Goal: Task Accomplishment & Management: Complete application form

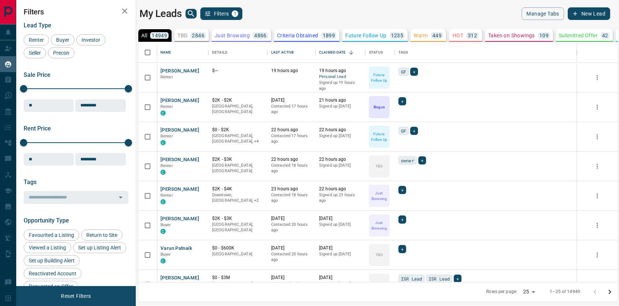
scroll to position [0, 0]
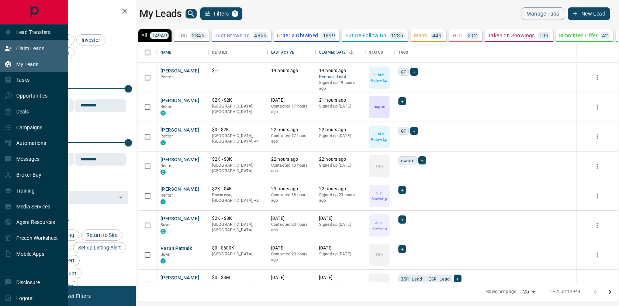
click at [9, 48] on icon at bounding box center [7, 48] width 7 height 7
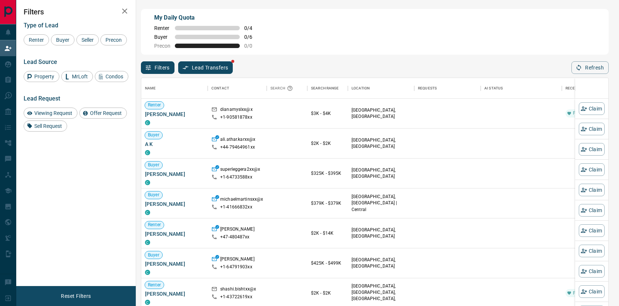
scroll to position [233, 467]
click at [65, 39] on span "Buyer" at bounding box center [63, 40] width 18 height 6
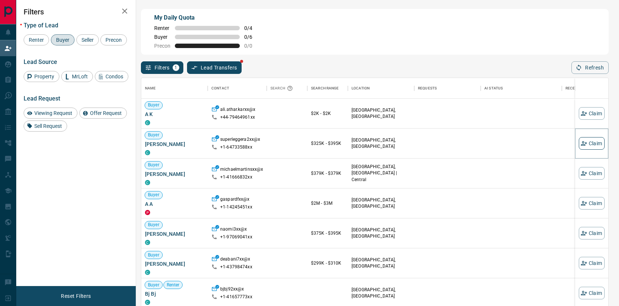
click at [589, 144] on button "Claim" at bounding box center [592, 143] width 26 height 13
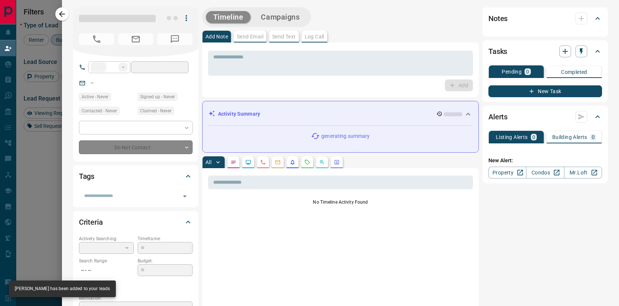
type input "**"
type input "**********"
type input "**"
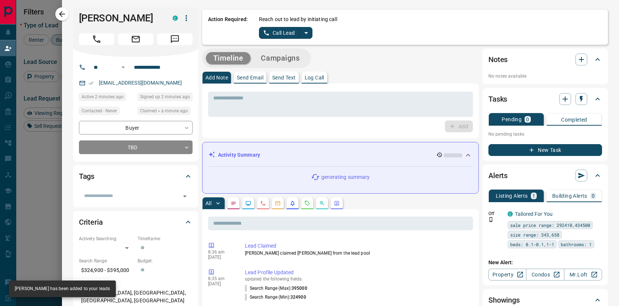
click at [305, 33] on icon "split button" at bounding box center [306, 32] width 9 height 9
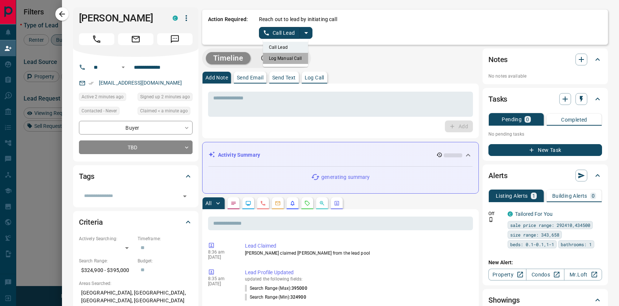
drag, startPoint x: 300, startPoint y: 58, endPoint x: 279, endPoint y: 50, distance: 22.2
click at [300, 58] on li "Log Manual Call" at bounding box center [285, 58] width 45 height 11
click at [265, 31] on button "Log Manual Call" at bounding box center [283, 33] width 49 height 12
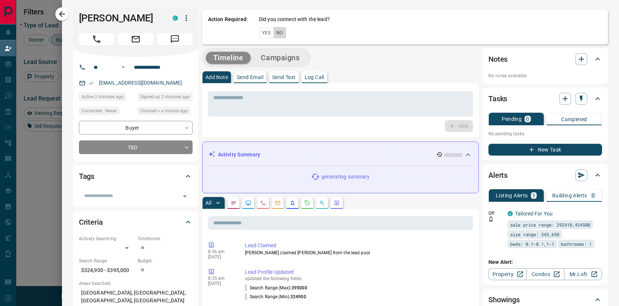
drag, startPoint x: 280, startPoint y: 34, endPoint x: 280, endPoint y: 40, distance: 6.3
click at [280, 34] on button "No" at bounding box center [280, 32] width 13 height 11
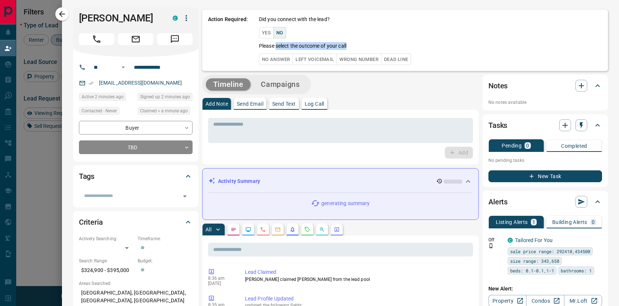
click at [277, 51] on div "Did you connect with the lead? Yes No Please select the outcome of your call No…" at bounding box center [430, 40] width 343 height 49
click at [277, 55] on button "No Answer" at bounding box center [276, 59] width 34 height 11
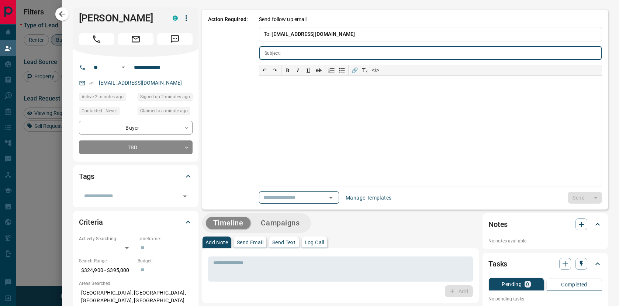
type input "**********"
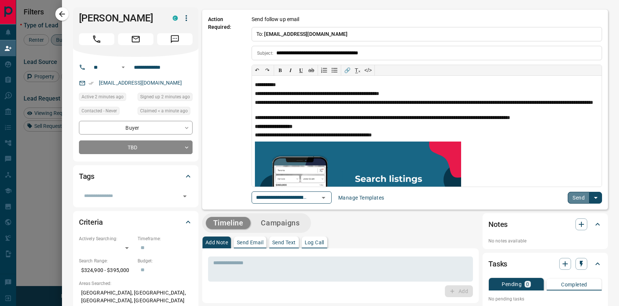
click at [579, 202] on button "Send" at bounding box center [579, 198] width 22 height 12
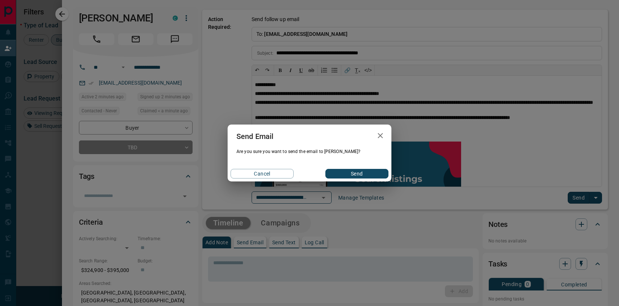
click at [345, 175] on button "Send" at bounding box center [357, 174] width 63 height 10
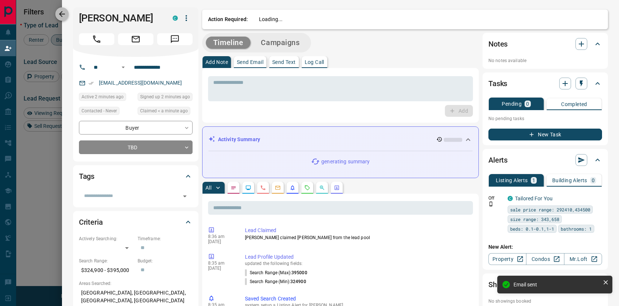
click at [55, 13] on button "button" at bounding box center [61, 13] width 13 height 13
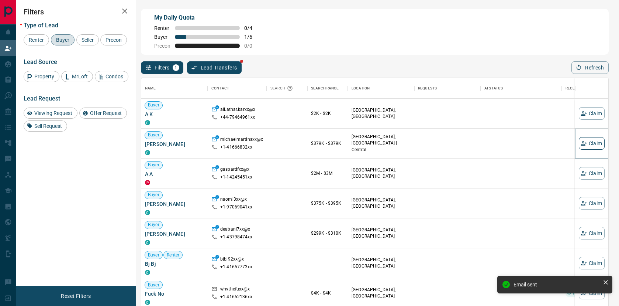
click at [592, 146] on button "Claim" at bounding box center [592, 143] width 26 height 13
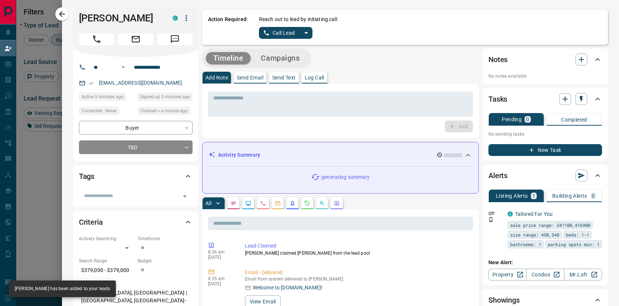
click at [306, 35] on icon "split button" at bounding box center [306, 32] width 9 height 9
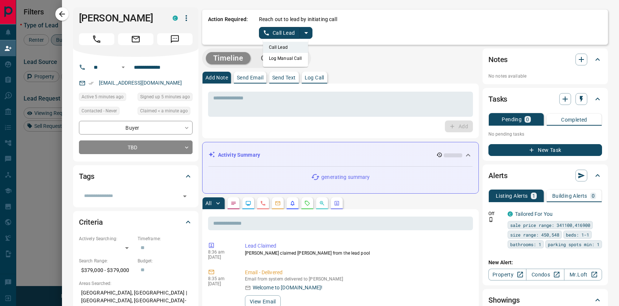
click at [296, 60] on li "Log Manual Call" at bounding box center [285, 58] width 45 height 11
click at [272, 34] on button "Log Manual Call" at bounding box center [283, 33] width 49 height 12
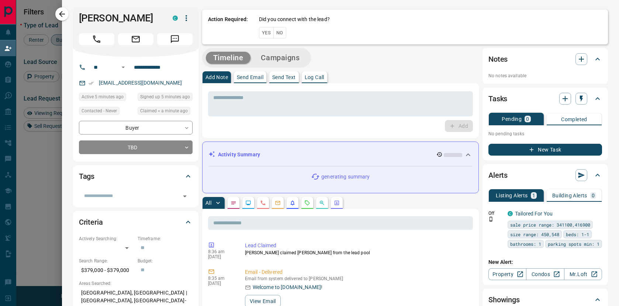
click at [278, 34] on button "No" at bounding box center [280, 32] width 13 height 11
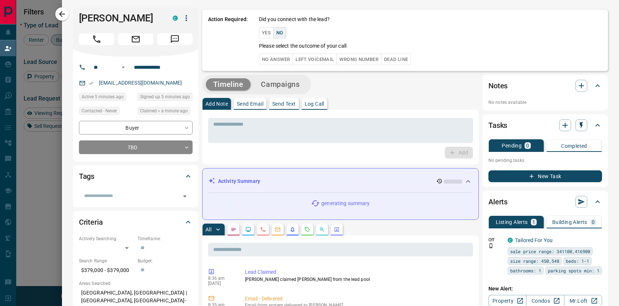
click at [278, 56] on button "No Answer" at bounding box center [276, 59] width 34 height 11
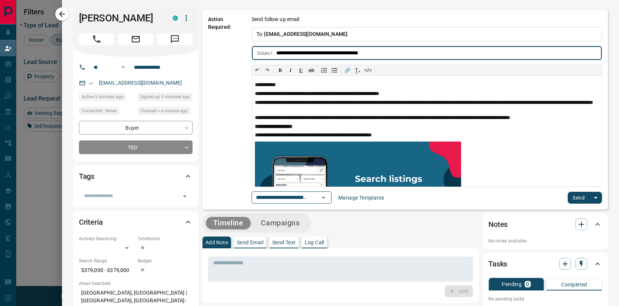
click at [584, 194] on button "Send" at bounding box center [579, 198] width 22 height 12
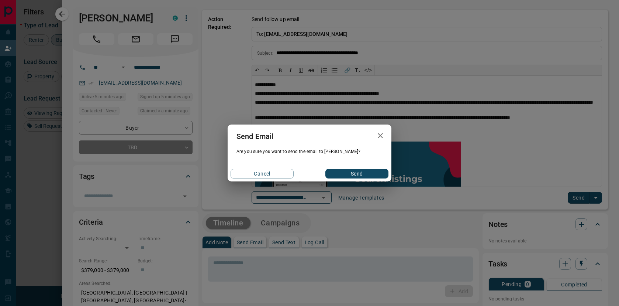
click at [367, 170] on button "Send" at bounding box center [357, 174] width 63 height 10
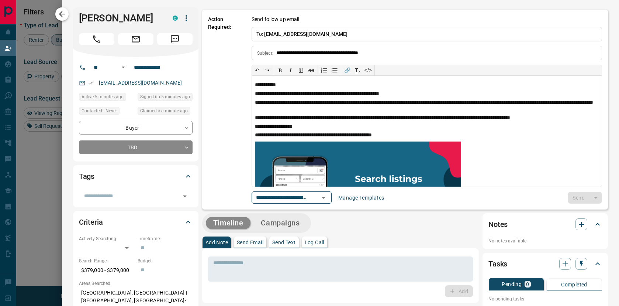
click at [66, 17] on icon "button" at bounding box center [62, 14] width 9 height 9
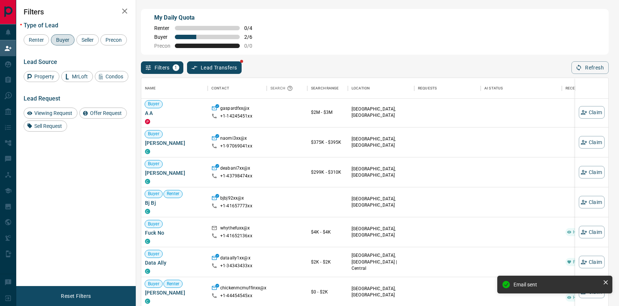
scroll to position [47, 0]
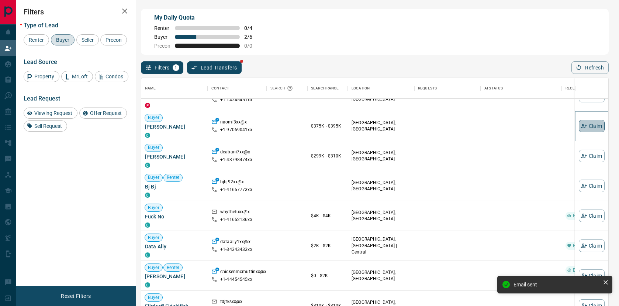
click at [589, 126] on button "Claim" at bounding box center [592, 126] width 26 height 13
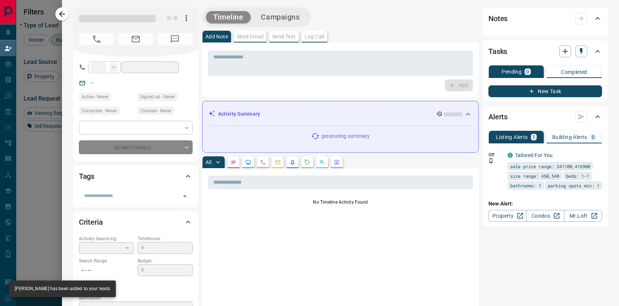
type input "**"
type input "**********"
type input "**"
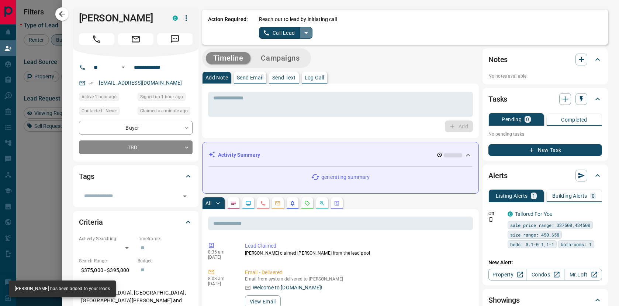
click at [306, 30] on icon "split button" at bounding box center [306, 32] width 9 height 9
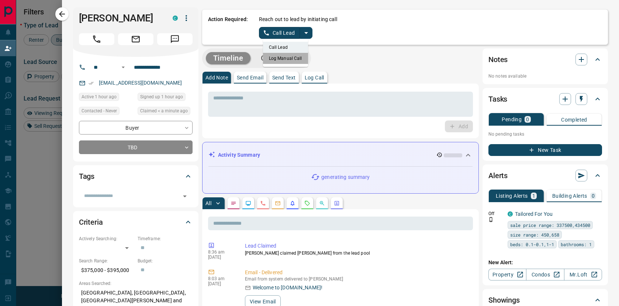
click at [294, 61] on li "Log Manual Call" at bounding box center [285, 58] width 45 height 11
click at [272, 34] on button "Log Manual Call" at bounding box center [283, 33] width 49 height 12
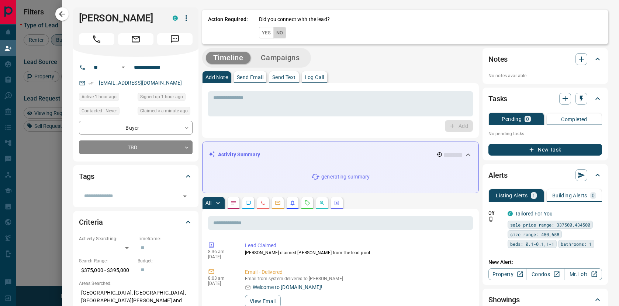
click at [277, 35] on button "No" at bounding box center [280, 32] width 13 height 11
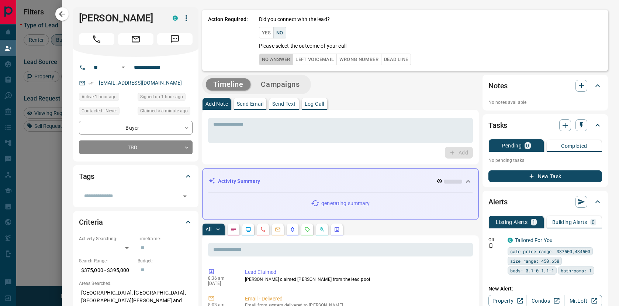
click at [278, 57] on button "No Answer" at bounding box center [276, 59] width 34 height 11
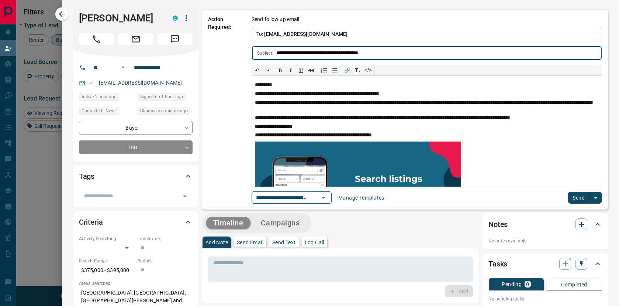
click at [570, 194] on button "Send" at bounding box center [579, 198] width 22 height 12
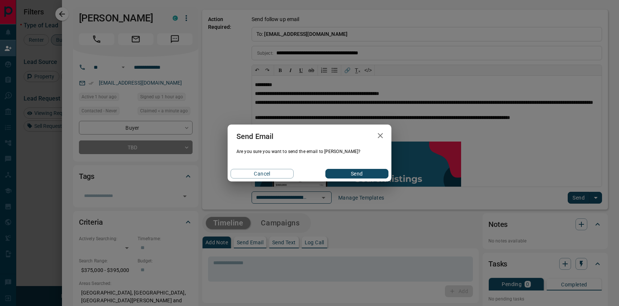
click at [359, 167] on div "Cancel Send" at bounding box center [310, 174] width 164 height 16
click at [359, 170] on button "Send" at bounding box center [357, 174] width 63 height 10
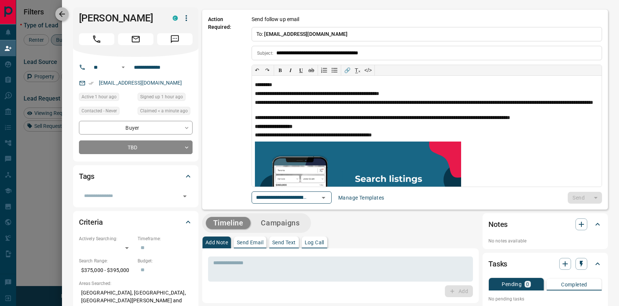
click at [58, 12] on icon "button" at bounding box center [62, 14] width 9 height 9
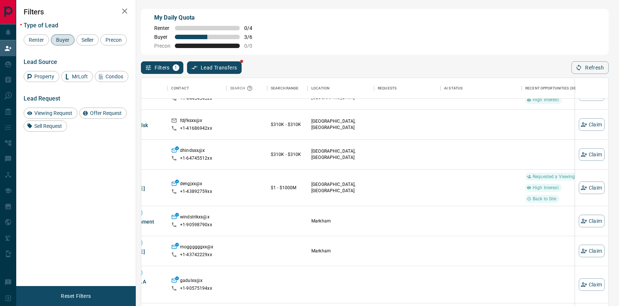
scroll to position [198, 61]
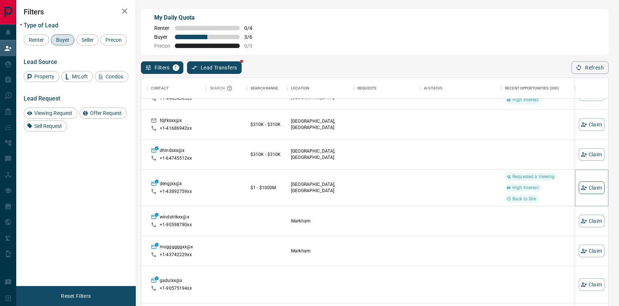
click at [594, 188] on button "Claim" at bounding box center [592, 187] width 26 height 13
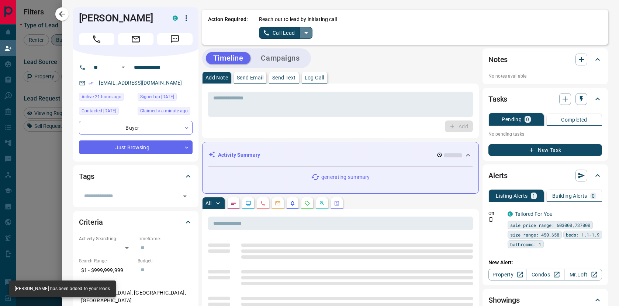
click at [309, 32] on icon "split button" at bounding box center [306, 32] width 9 height 9
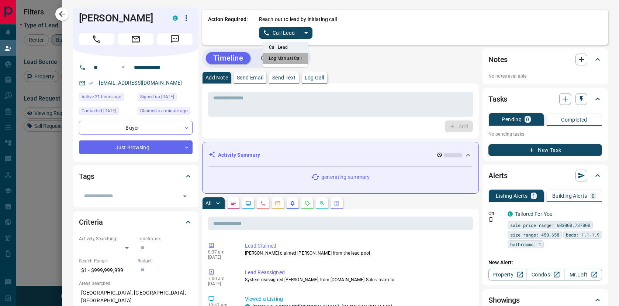
click at [292, 56] on li "Log Manual Call" at bounding box center [285, 58] width 45 height 11
click at [267, 34] on button "Log Manual Call" at bounding box center [283, 33] width 49 height 12
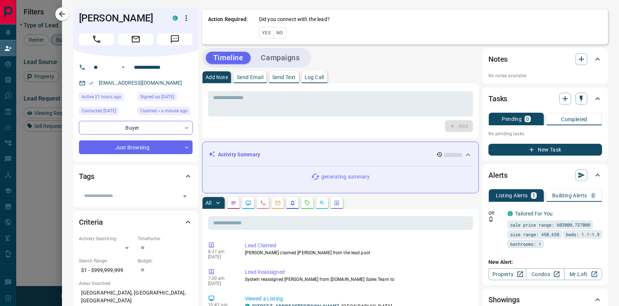
scroll to position [1, 0]
click at [279, 33] on button "No" at bounding box center [280, 32] width 13 height 11
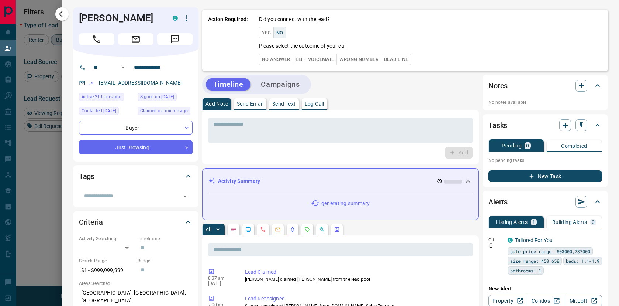
click at [279, 60] on button "No Answer" at bounding box center [276, 59] width 34 height 11
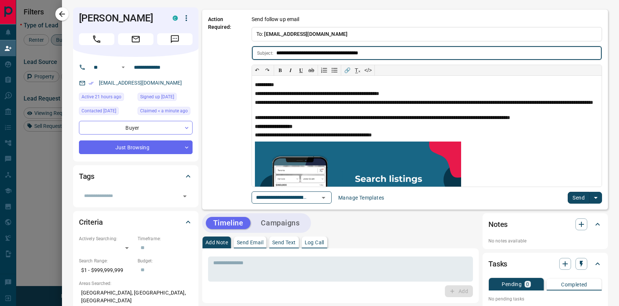
click at [579, 196] on button "Send" at bounding box center [579, 198] width 22 height 12
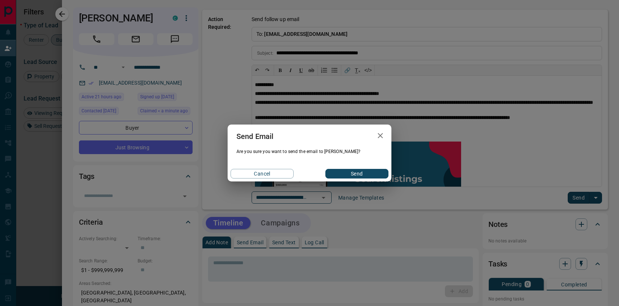
scroll to position [5, 0]
drag, startPoint x: 340, startPoint y: 175, endPoint x: 244, endPoint y: 148, distance: 99.3
click at [339, 175] on button "Send" at bounding box center [357, 174] width 63 height 10
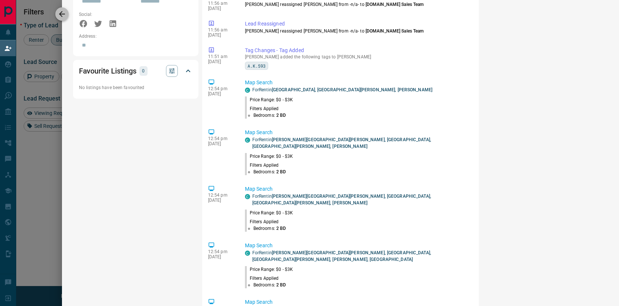
scroll to position [5, 0]
click at [65, 14] on icon "button" at bounding box center [62, 14] width 9 height 9
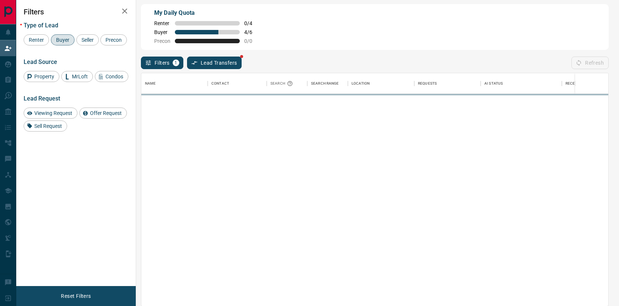
scroll to position [233, 467]
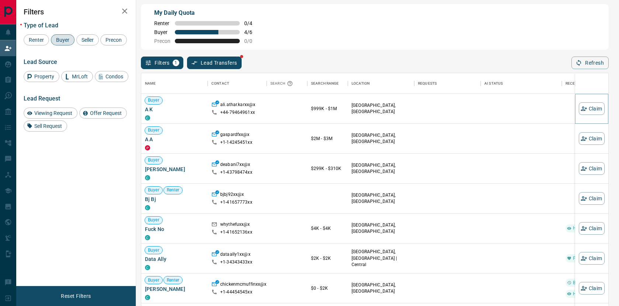
drag, startPoint x: 582, startPoint y: 109, endPoint x: 556, endPoint y: 113, distance: 26.4
click at [581, 109] on icon "button" at bounding box center [584, 108] width 7 height 7
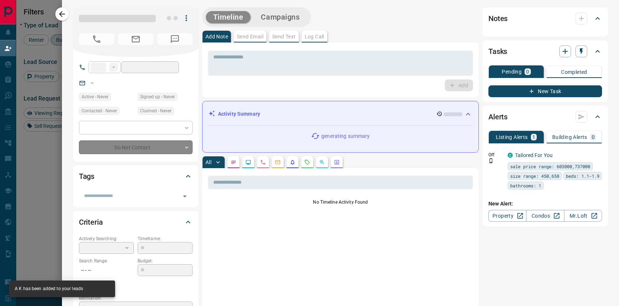
type input "***"
type input "**********"
type input "**"
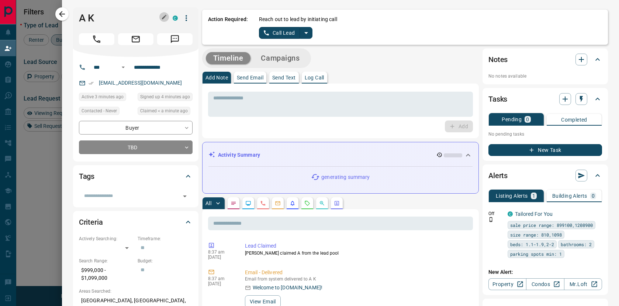
click at [161, 17] on icon "button" at bounding box center [164, 17] width 6 height 6
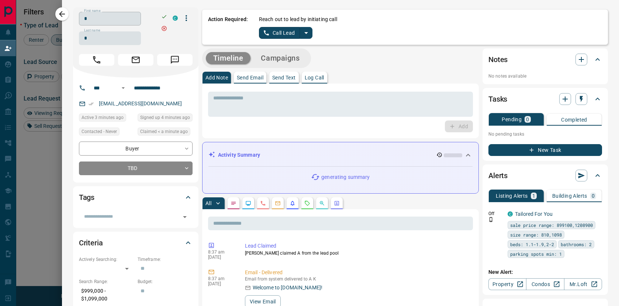
click at [96, 20] on input "*" at bounding box center [110, 19] width 62 height 14
type input "***"
click at [162, 15] on icon "button" at bounding box center [164, 17] width 6 height 6
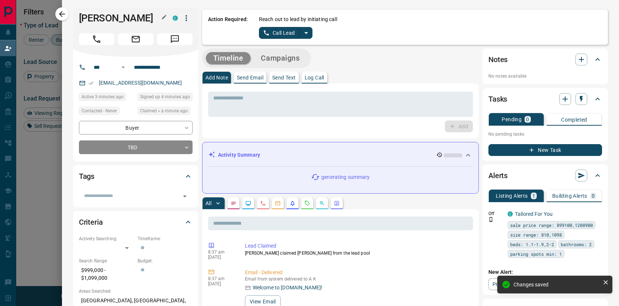
click at [308, 33] on icon "split button" at bounding box center [306, 32] width 9 height 9
click at [299, 57] on li "Log Manual Call" at bounding box center [285, 58] width 45 height 11
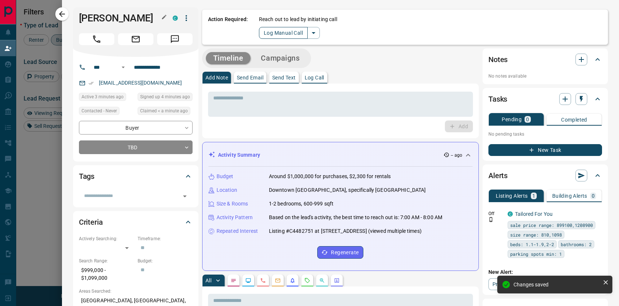
click at [278, 35] on button "Log Manual Call" at bounding box center [283, 33] width 49 height 12
drag, startPoint x: 284, startPoint y: 34, endPoint x: 288, endPoint y: 50, distance: 16.5
click at [284, 34] on button "No" at bounding box center [280, 32] width 13 height 11
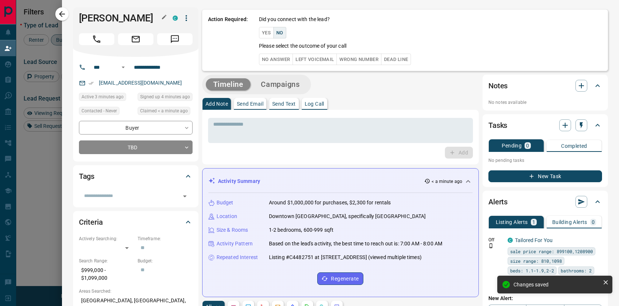
click at [283, 61] on button "No Answer" at bounding box center [276, 59] width 34 height 11
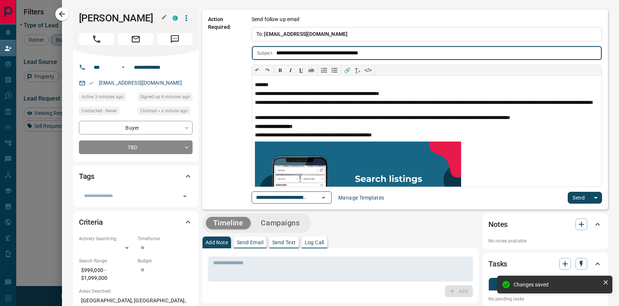
click at [576, 195] on button "Send" at bounding box center [579, 198] width 22 height 12
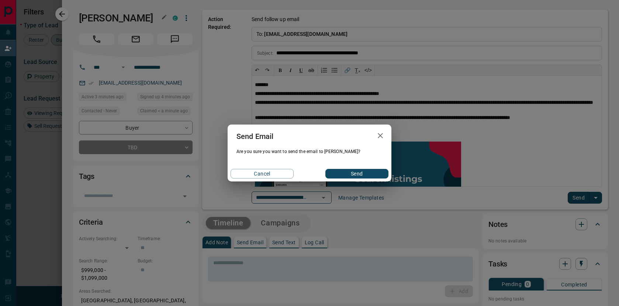
click at [358, 175] on button "Send" at bounding box center [357, 174] width 63 height 10
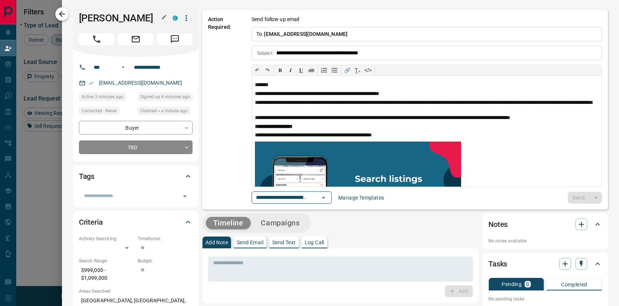
click at [64, 14] on icon "button" at bounding box center [62, 14] width 6 height 6
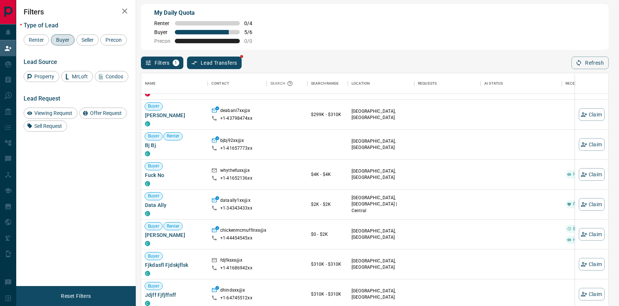
scroll to position [21, 0]
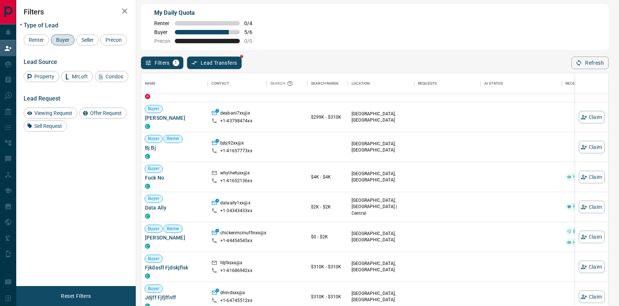
click at [60, 42] on span "Buyer" at bounding box center [63, 40] width 18 height 6
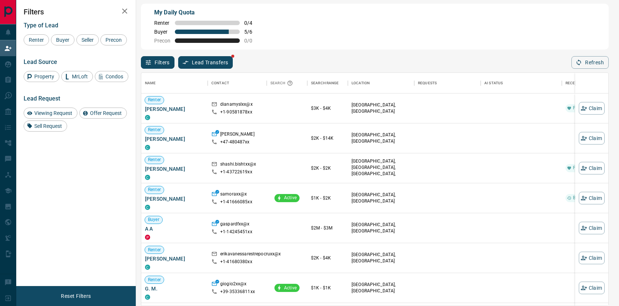
scroll to position [0, 0]
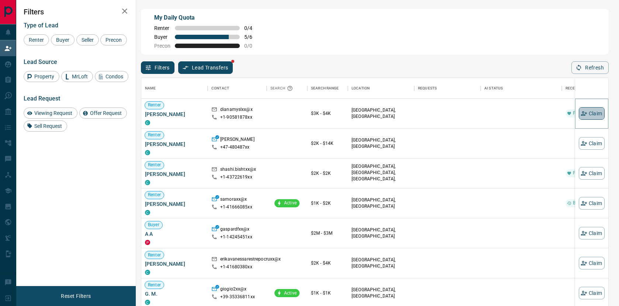
click at [588, 115] on button "Claim" at bounding box center [592, 113] width 26 height 13
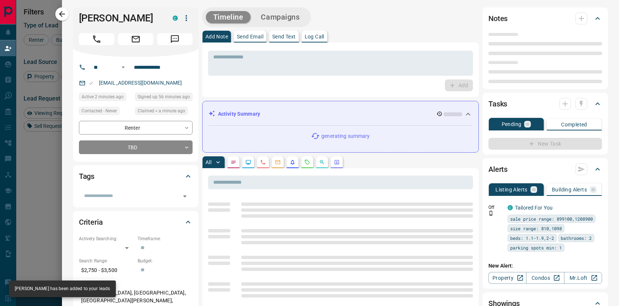
type input "**"
type input "**********"
type input "**"
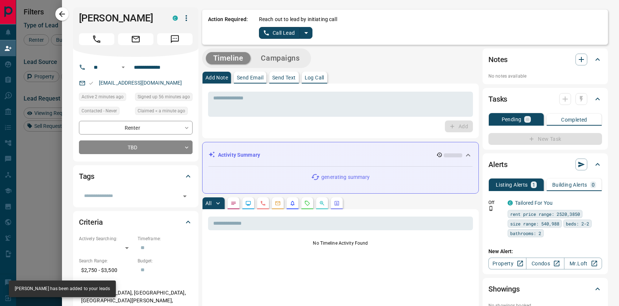
click at [305, 31] on icon "split button" at bounding box center [306, 32] width 9 height 9
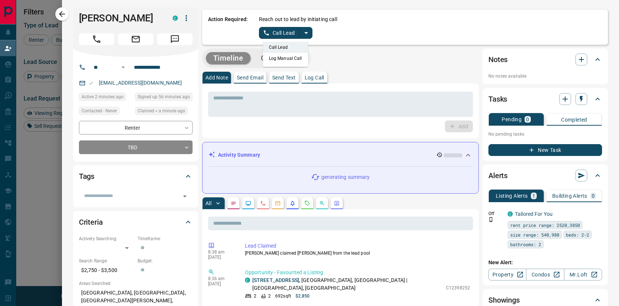
drag, startPoint x: 299, startPoint y: 57, endPoint x: 271, endPoint y: 43, distance: 31.5
click at [299, 57] on li "Log Manual Call" at bounding box center [285, 58] width 45 height 11
click at [254, 31] on div "Action Required: Reach out to lead by initiating call Log Manual Call" at bounding box center [405, 27] width 406 height 35
click at [269, 33] on button "Log Manual Call" at bounding box center [283, 33] width 49 height 12
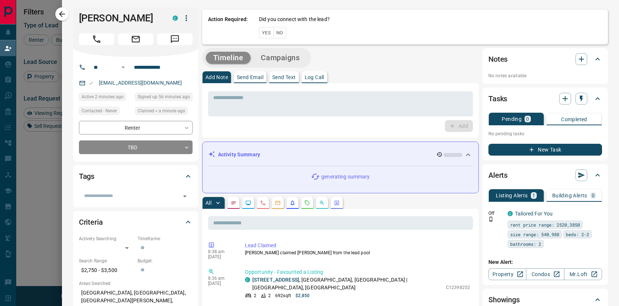
click at [276, 34] on button "No" at bounding box center [280, 32] width 13 height 11
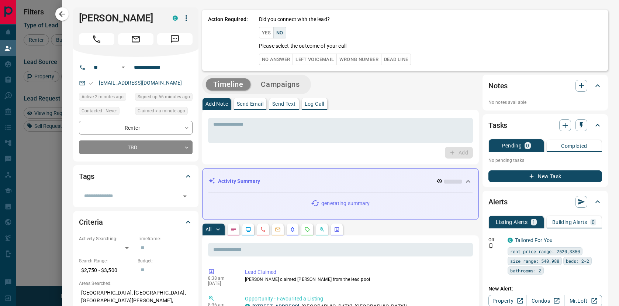
click at [282, 56] on button "No Answer" at bounding box center [276, 59] width 34 height 11
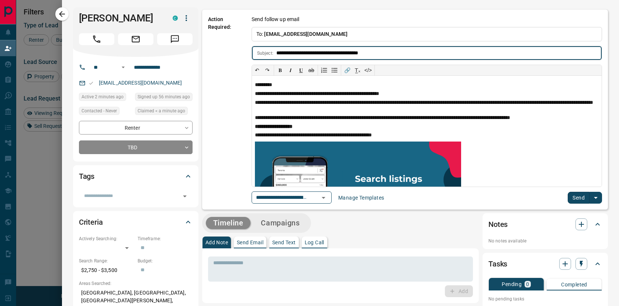
scroll to position [2, 0]
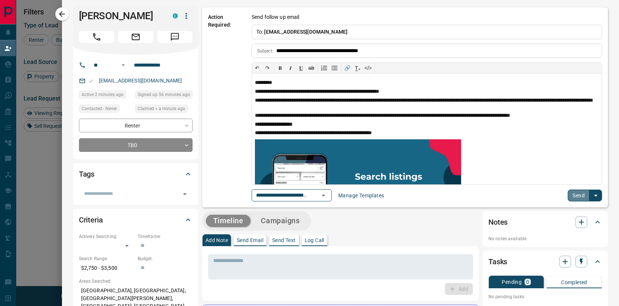
click at [570, 197] on button "Send" at bounding box center [579, 195] width 22 height 12
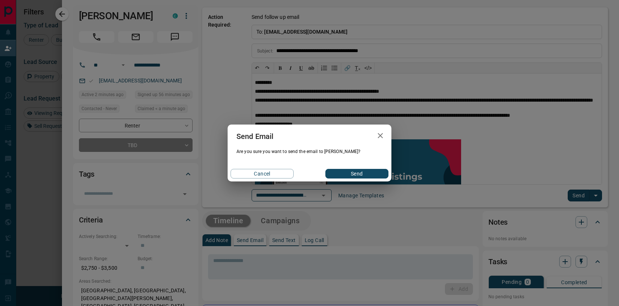
click at [346, 174] on button "Send" at bounding box center [357, 174] width 63 height 10
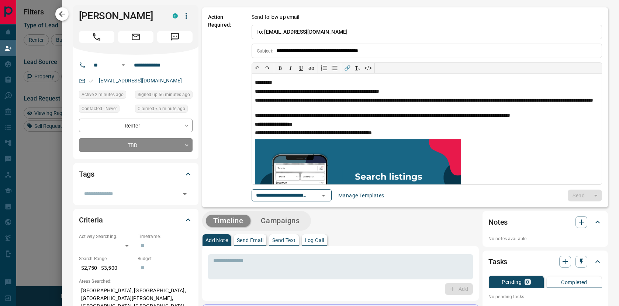
click at [57, 14] on button "button" at bounding box center [61, 13] width 13 height 13
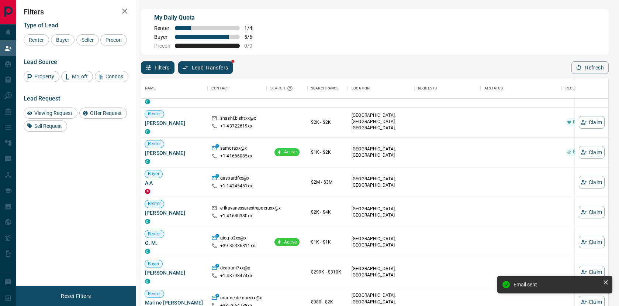
scroll to position [0, 0]
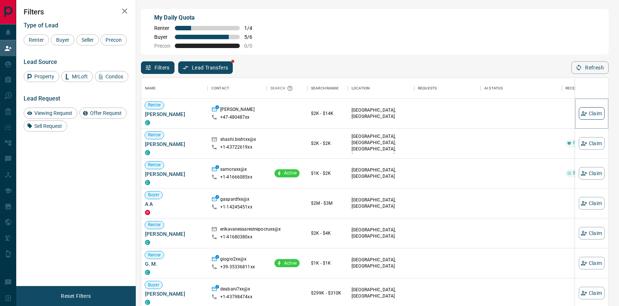
click at [586, 114] on icon "button" at bounding box center [584, 113] width 7 height 7
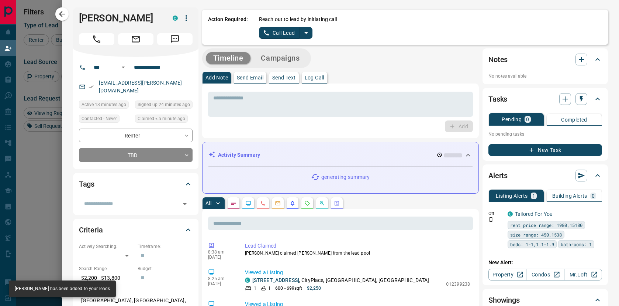
drag, startPoint x: 302, startPoint y: 31, endPoint x: 304, endPoint y: 37, distance: 6.5
click at [302, 31] on icon "split button" at bounding box center [306, 32] width 9 height 9
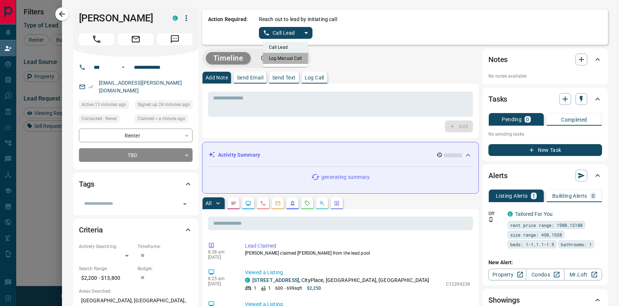
click at [292, 55] on li "Log Manual Call" at bounding box center [285, 58] width 45 height 11
click at [268, 34] on button "Log Manual Call" at bounding box center [283, 33] width 49 height 12
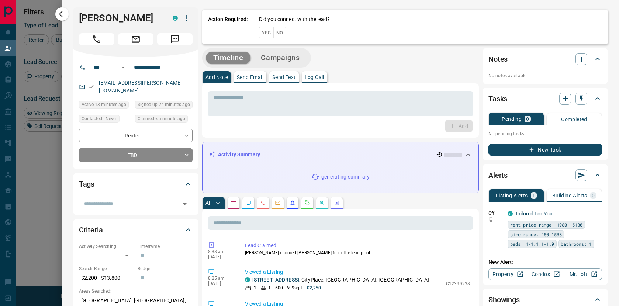
click at [282, 36] on button "No" at bounding box center [280, 32] width 13 height 11
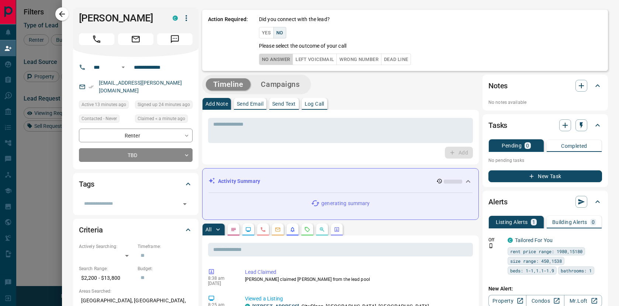
drag, startPoint x: 280, startPoint y: 61, endPoint x: 332, endPoint y: 80, distance: 55.0
click at [280, 61] on button "No Answer" at bounding box center [276, 59] width 34 height 11
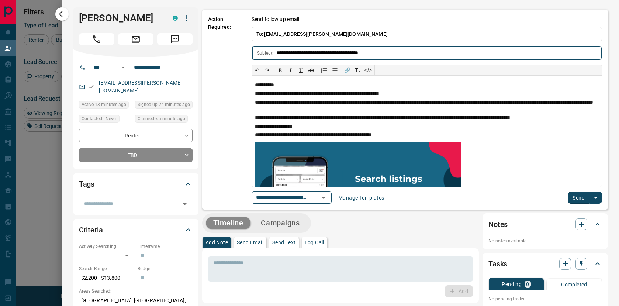
click at [578, 198] on button "Send" at bounding box center [579, 198] width 22 height 12
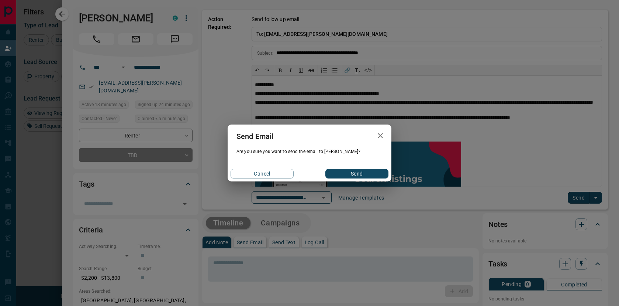
click at [374, 171] on button "Send" at bounding box center [357, 174] width 63 height 10
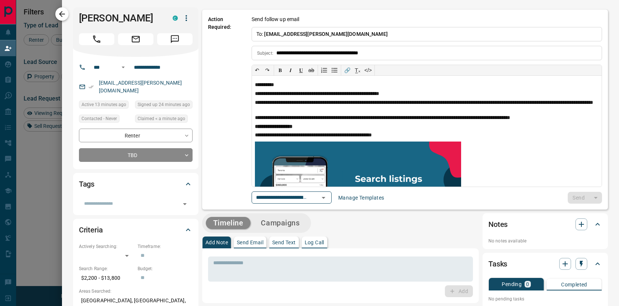
click at [68, 16] on button "button" at bounding box center [61, 13] width 13 height 13
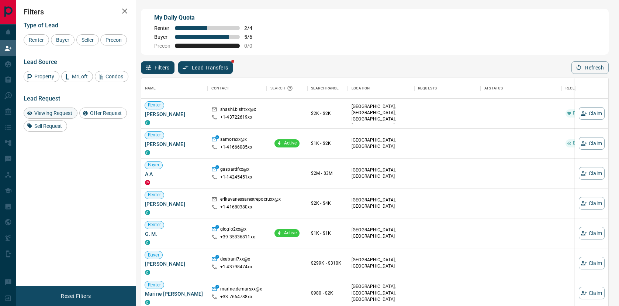
click at [58, 116] on span "Viewing Request" at bounding box center [53, 113] width 43 height 6
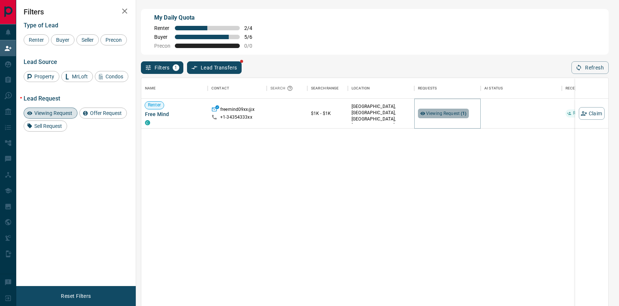
click at [449, 113] on span "Viewing Request ( 1 )" at bounding box center [446, 113] width 41 height 5
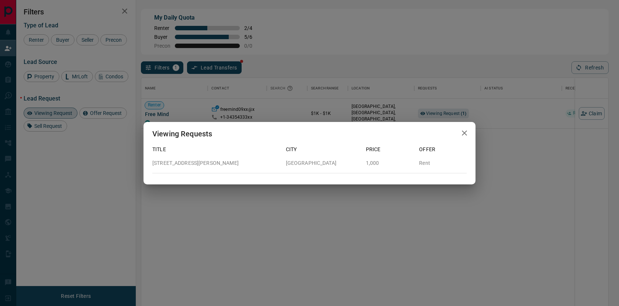
drag, startPoint x: 464, startPoint y: 131, endPoint x: 232, endPoint y: 132, distance: 231.9
click at [462, 131] on icon "button" at bounding box center [464, 132] width 9 height 9
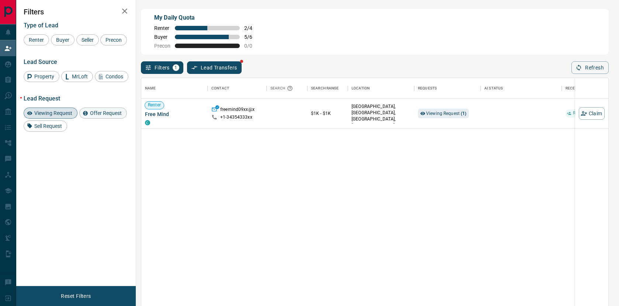
click at [97, 119] on div "Offer Request" at bounding box center [103, 112] width 48 height 11
click at [70, 116] on span "Viewing Request" at bounding box center [53, 113] width 43 height 6
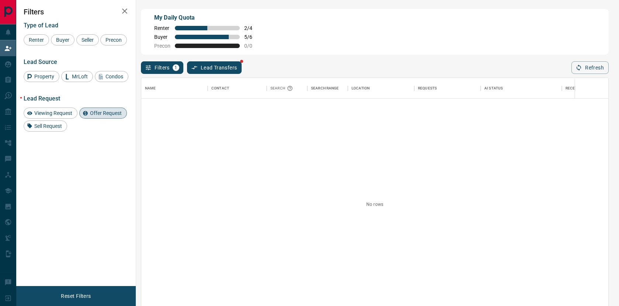
click at [93, 116] on span "Offer Request" at bounding box center [105, 113] width 37 height 6
click at [50, 129] on span "Sell Request" at bounding box center [48, 126] width 33 height 6
click at [56, 129] on span "Sell Request" at bounding box center [48, 126] width 33 height 6
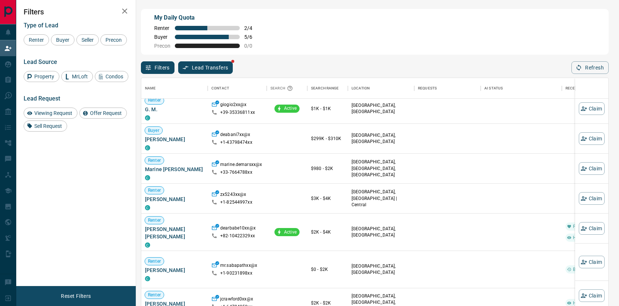
scroll to position [126, 0]
click at [584, 197] on icon "button" at bounding box center [584, 197] width 7 height 7
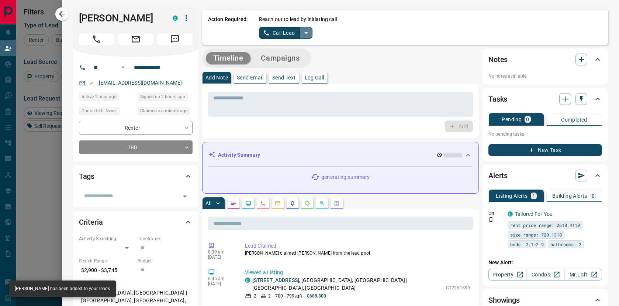
click at [307, 34] on icon "split button" at bounding box center [306, 32] width 9 height 9
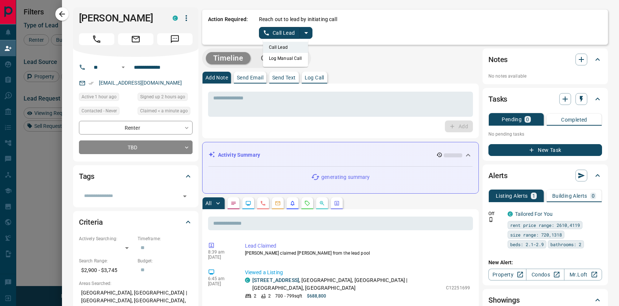
drag, startPoint x: 307, startPoint y: 34, endPoint x: 297, endPoint y: 55, distance: 23.3
click at [299, 57] on li "Log Manual Call" at bounding box center [285, 58] width 45 height 11
click at [264, 33] on button "Log Manual Call" at bounding box center [283, 33] width 49 height 12
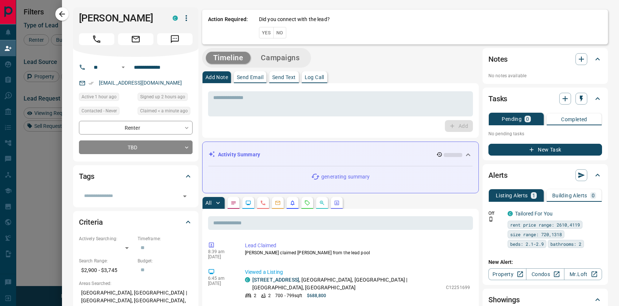
click at [275, 35] on button "No" at bounding box center [280, 32] width 13 height 11
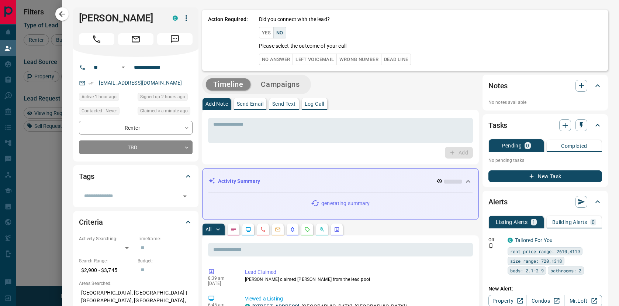
click at [275, 57] on button "No Answer" at bounding box center [276, 59] width 34 height 11
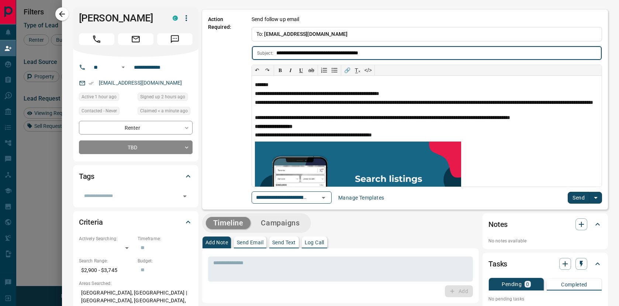
click at [587, 197] on button "Send" at bounding box center [579, 198] width 22 height 12
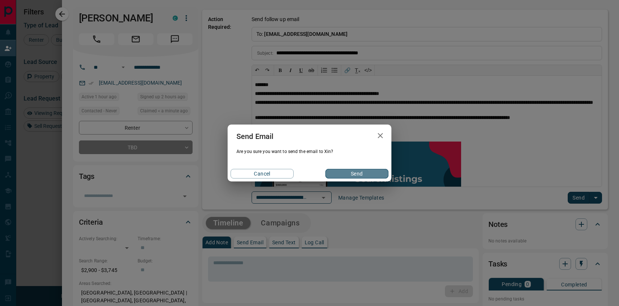
click at [363, 169] on button "Send" at bounding box center [357, 174] width 63 height 10
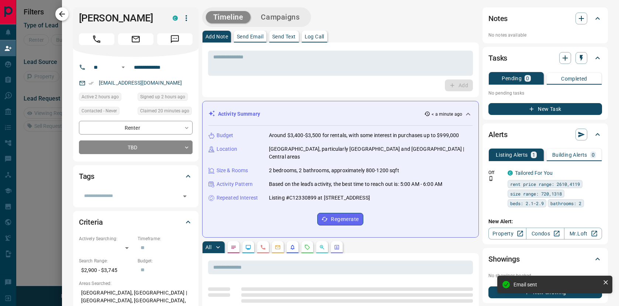
click at [61, 17] on icon "button" at bounding box center [62, 14] width 9 height 9
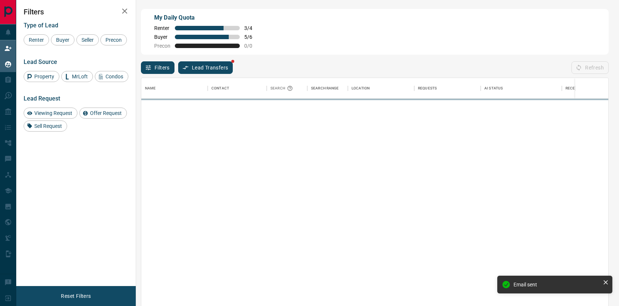
click at [12, 65] on div "My Leads" at bounding box center [21, 64] width 34 height 12
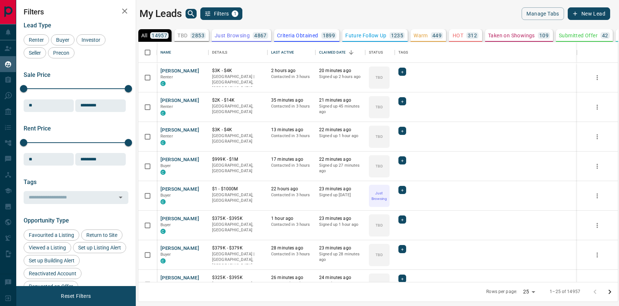
scroll to position [240, 480]
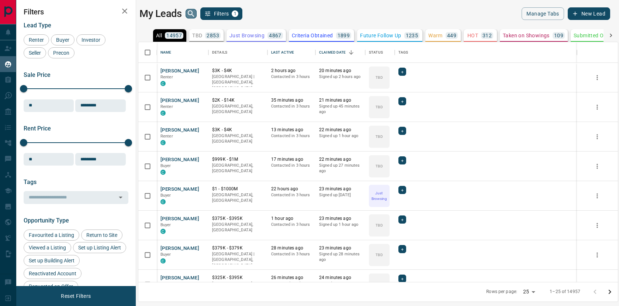
click at [193, 13] on icon "search button" at bounding box center [191, 13] width 9 height 9
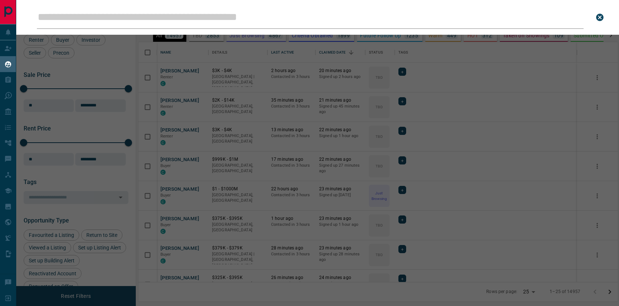
click at [188, 20] on input "Leads Search Bar" at bounding box center [310, 17] width 547 height 23
type input "**********"
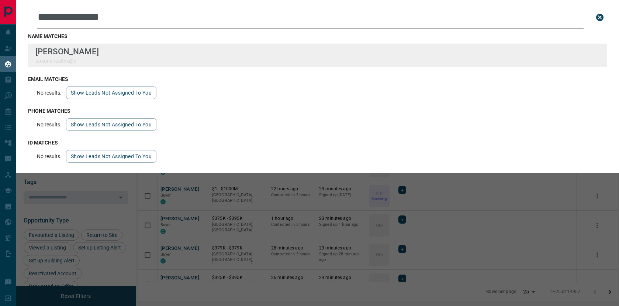
click at [0, 0] on div "**********" at bounding box center [309, 148] width 619 height 296
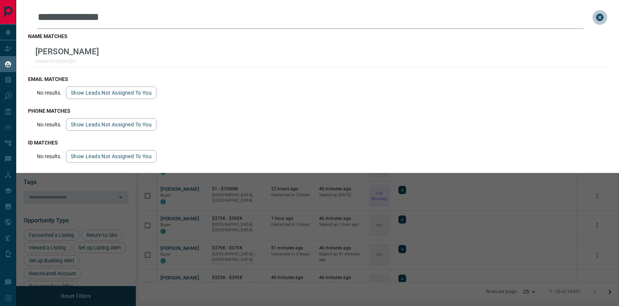
click at [600, 17] on icon "close search bar" at bounding box center [600, 17] width 9 height 9
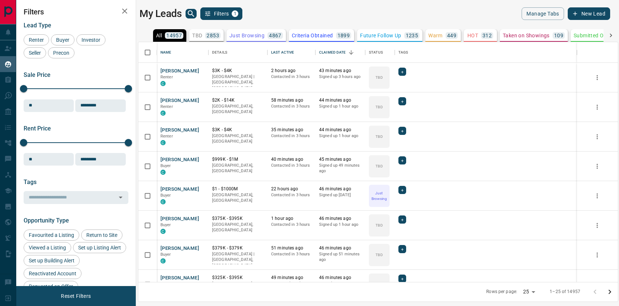
click at [582, 17] on button "New Lead" at bounding box center [589, 13] width 42 height 13
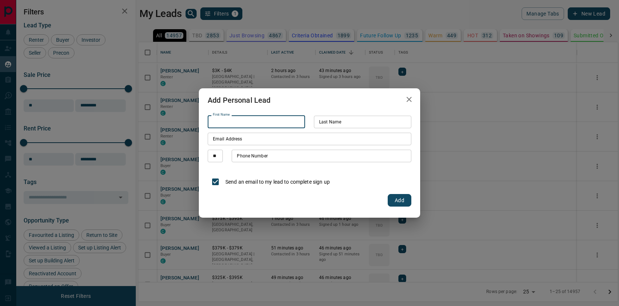
click at [250, 125] on input "First Name" at bounding box center [256, 122] width 97 height 13
type input "*****"
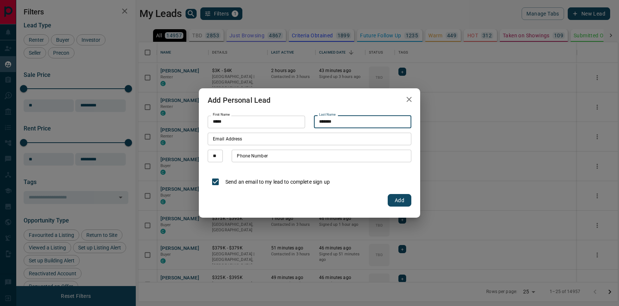
type input "*******"
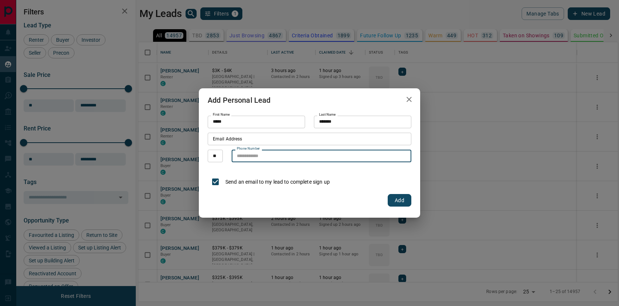
click at [262, 157] on input "Phone Number" at bounding box center [322, 156] width 180 height 13
type input "**********"
click at [254, 183] on p "Send an email to my lead to complete sign up" at bounding box center [278, 182] width 104 height 8
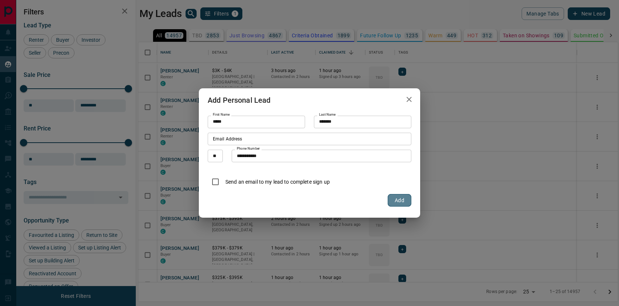
click at [406, 201] on button "Add" at bounding box center [400, 200] width 24 height 13
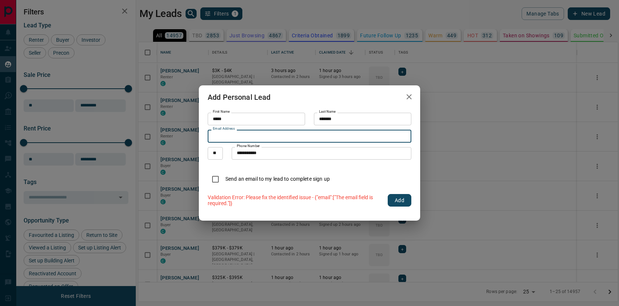
click at [241, 137] on input "Email Address" at bounding box center [310, 136] width 204 height 13
paste input "**********"
type input "**********"
click at [398, 200] on button "Add" at bounding box center [400, 200] width 24 height 13
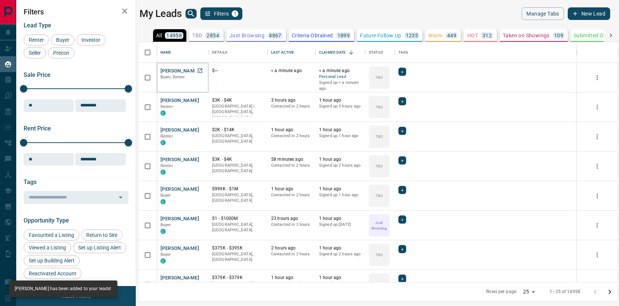
click at [176, 70] on button "[PERSON_NAME]" at bounding box center [180, 71] width 39 height 7
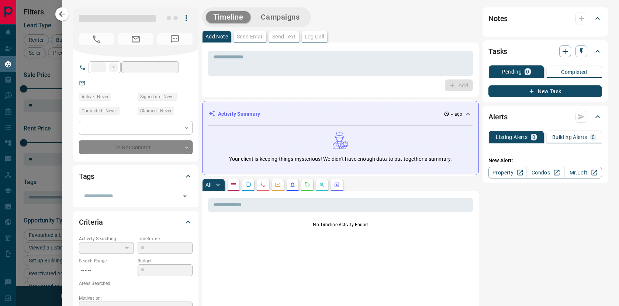
type input "**"
type input "**********"
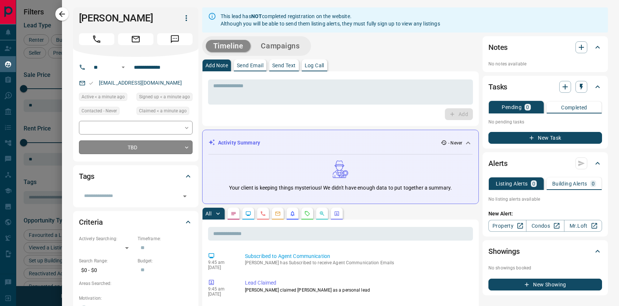
click at [127, 149] on body "Lead Transfers Claim Leads My Leads Tasks Opportunities Deals Campaigns Automat…" at bounding box center [309, 148] width 619 height 296
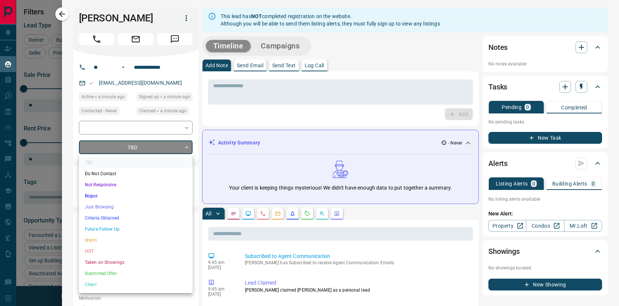
click at [113, 250] on li "HOT" at bounding box center [136, 251] width 114 height 11
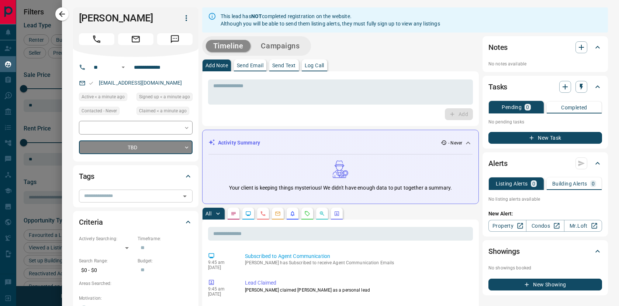
click at [105, 195] on input "text" at bounding box center [129, 196] width 97 height 8
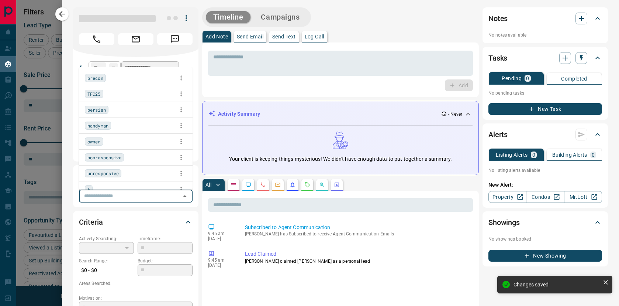
type input "*"
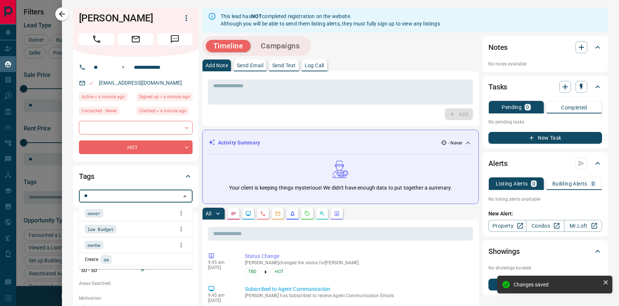
type input "***"
drag, startPoint x: 93, startPoint y: 212, endPoint x: 234, endPoint y: 92, distance: 185.4
click at [93, 212] on span "owner" at bounding box center [93, 212] width 13 height 7
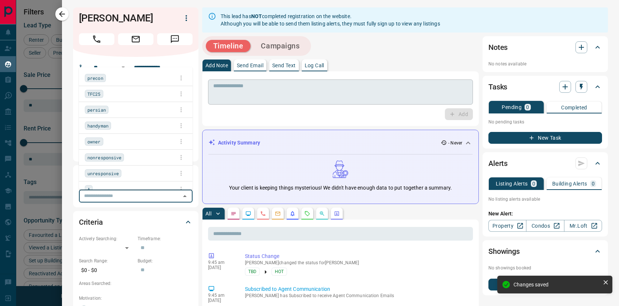
click at [242, 90] on textarea at bounding box center [340, 92] width 255 height 19
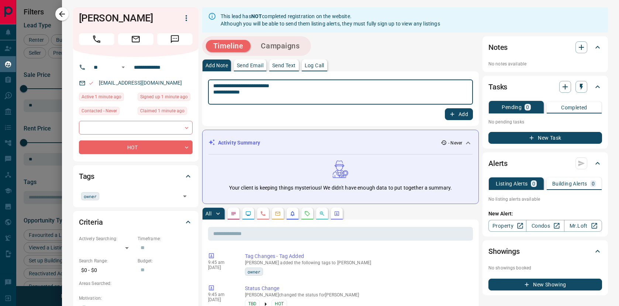
drag, startPoint x: 240, startPoint y: 93, endPoint x: 279, endPoint y: 94, distance: 38.8
click at [279, 94] on textarea "**********" at bounding box center [340, 92] width 255 height 19
paste textarea "**********"
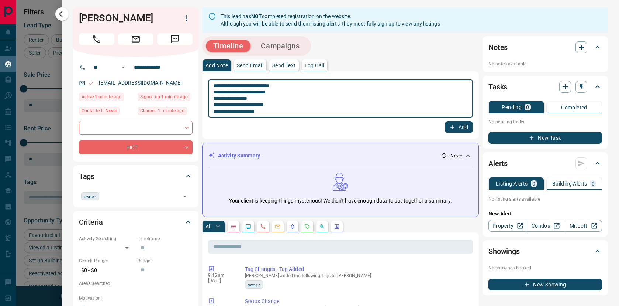
type textarea "**********"
click at [461, 124] on button "Add" at bounding box center [459, 127] width 28 height 12
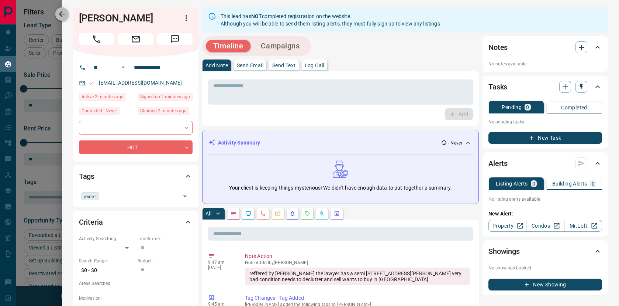
click at [64, 14] on icon "button" at bounding box center [62, 14] width 6 height 6
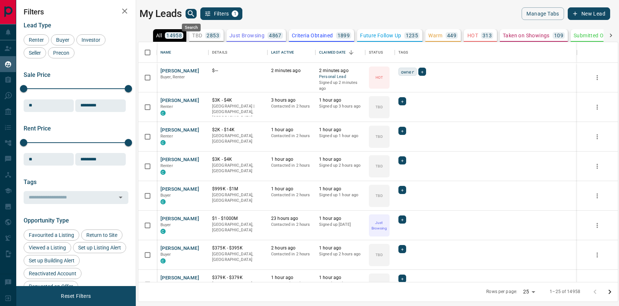
click at [189, 14] on icon "search button" at bounding box center [191, 13] width 9 height 9
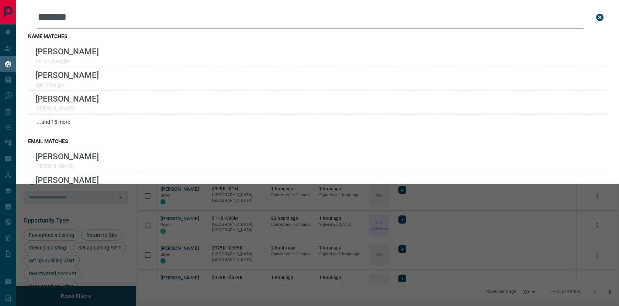
type input "*******"
drag, startPoint x: 601, startPoint y: 18, endPoint x: 596, endPoint y: 21, distance: 5.6
click at [601, 18] on icon "close search bar" at bounding box center [600, 17] width 9 height 9
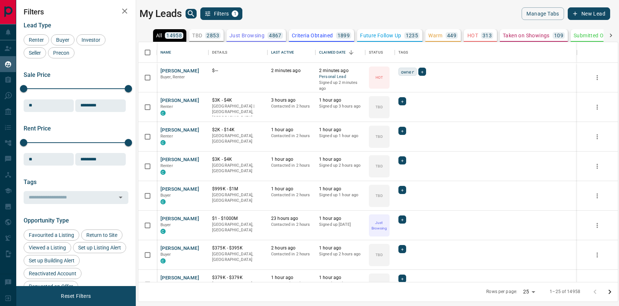
click at [589, 14] on button "New Lead" at bounding box center [589, 13] width 42 height 13
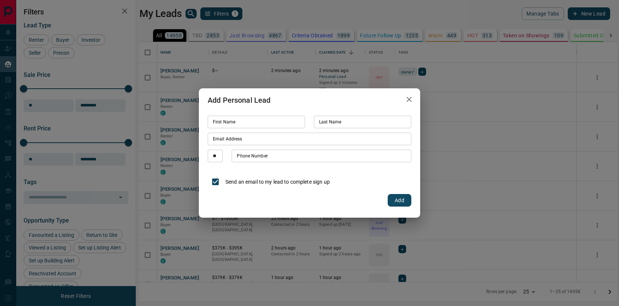
click at [249, 123] on input "First Name" at bounding box center [256, 122] width 97 height 13
type input "*******"
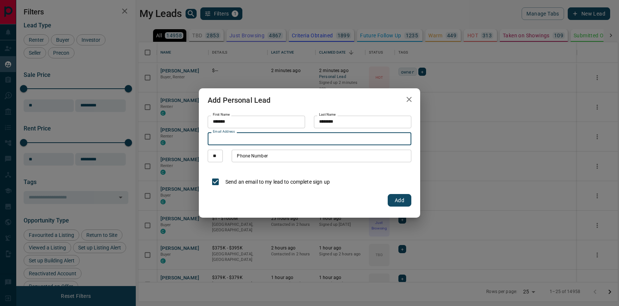
click at [370, 124] on input "********" at bounding box center [362, 122] width 97 height 13
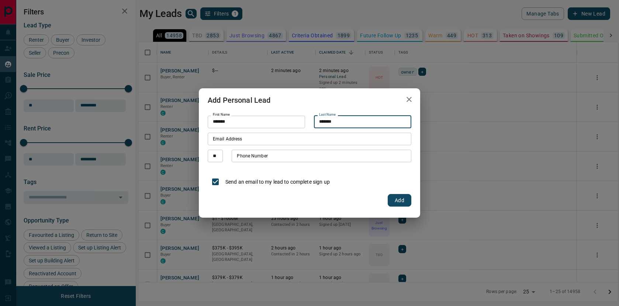
type input "*******"
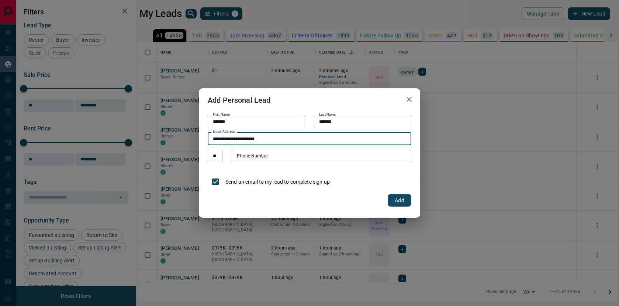
drag, startPoint x: 226, startPoint y: 139, endPoint x: 227, endPoint y: 145, distance: 6.1
click at [226, 139] on input "**********" at bounding box center [310, 139] width 204 height 13
click at [234, 140] on input "**********" at bounding box center [310, 139] width 204 height 13
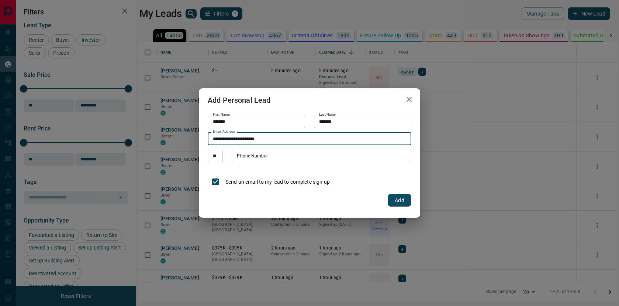
type input "**********"
click at [255, 157] on input "Phone Number" at bounding box center [322, 156] width 180 height 13
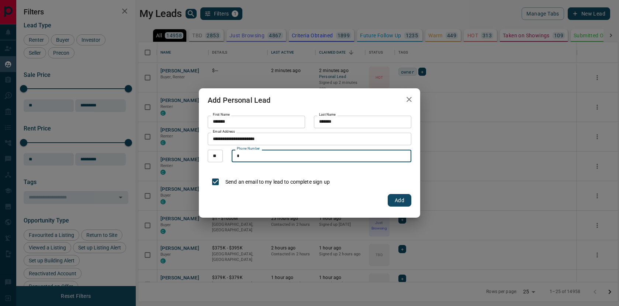
click at [255, 167] on form "**********" at bounding box center [310, 161] width 204 height 91
click at [258, 157] on input "*" at bounding box center [322, 156] width 180 height 13
type input "*******"
click at [401, 198] on button "Add" at bounding box center [400, 200] width 24 height 13
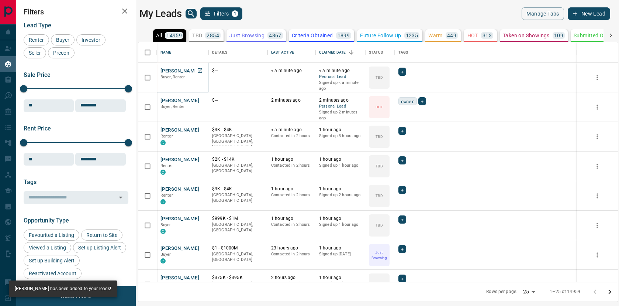
click at [175, 71] on button "[PERSON_NAME]" at bounding box center [180, 71] width 39 height 7
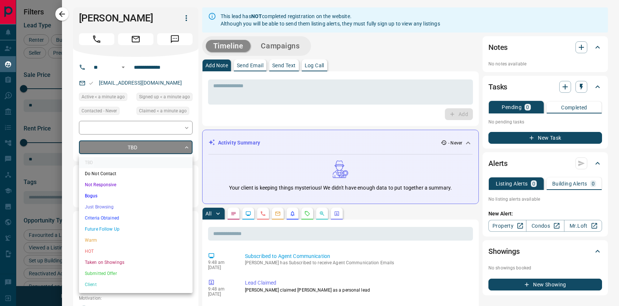
click at [121, 152] on body "Lead Transfers Claim Leads My Leads Tasks Opportunities Deals Campaigns Automat…" at bounding box center [309, 148] width 619 height 296
drag, startPoint x: 106, startPoint y: 248, endPoint x: 110, endPoint y: 231, distance: 17.0
click at [106, 247] on li "HOT" at bounding box center [136, 251] width 114 height 11
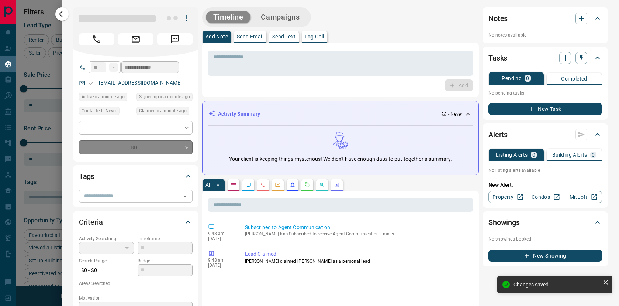
click at [106, 193] on input "text" at bounding box center [129, 196] width 97 height 8
type input "*"
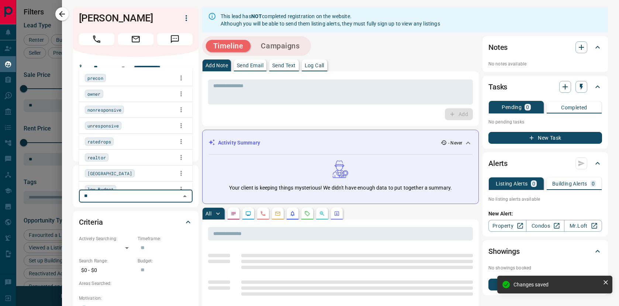
type input "***"
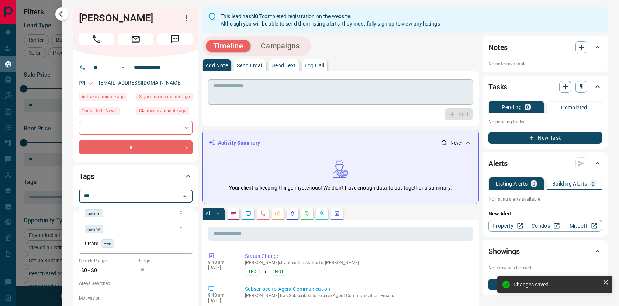
drag, startPoint x: 97, startPoint y: 212, endPoint x: 231, endPoint y: 96, distance: 178.0
click at [97, 212] on span "owner" at bounding box center [93, 212] width 13 height 7
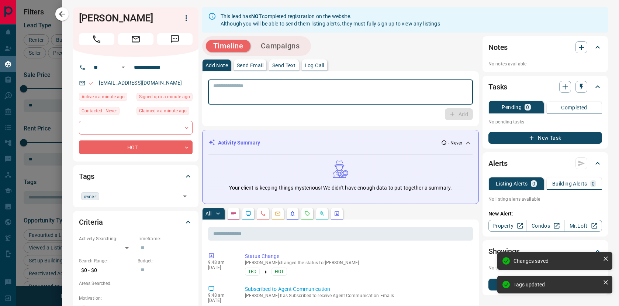
click at [243, 90] on textarea at bounding box center [340, 92] width 255 height 19
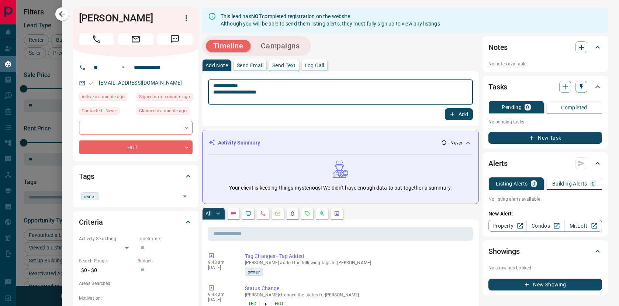
type textarea "**********"
drag, startPoint x: 458, startPoint y: 110, endPoint x: 272, endPoint y: 97, distance: 186.5
click at [458, 110] on button "Add" at bounding box center [459, 114] width 28 height 12
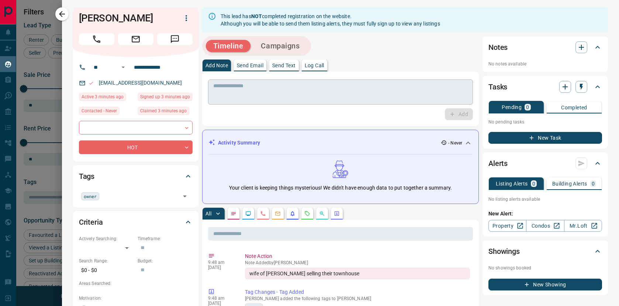
click at [247, 93] on textarea at bounding box center [340, 92] width 255 height 19
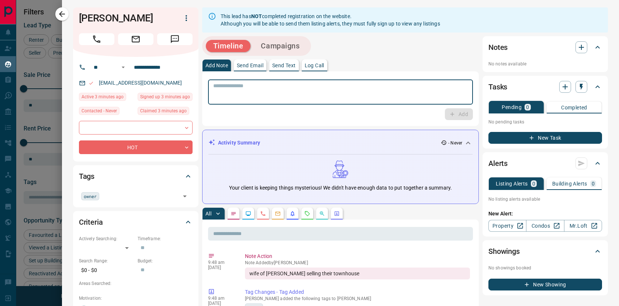
click at [54, 13] on div at bounding box center [309, 153] width 619 height 306
click at [58, 11] on div at bounding box center [309, 153] width 619 height 306
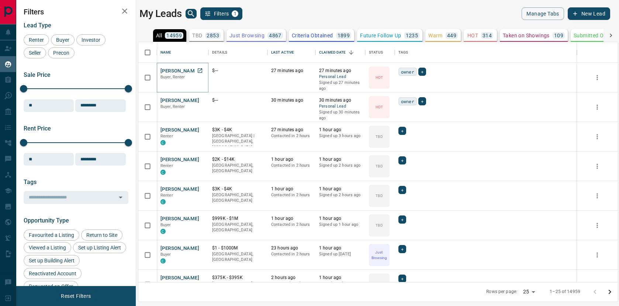
click at [179, 71] on button "[PERSON_NAME]" at bounding box center [180, 71] width 39 height 7
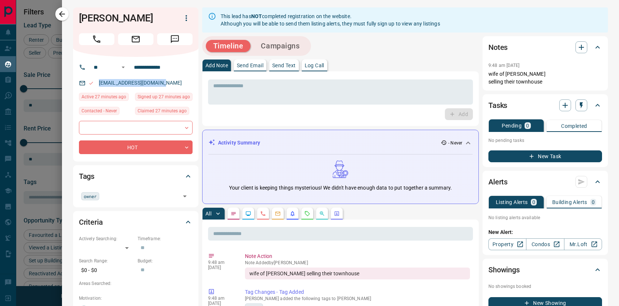
drag, startPoint x: 165, startPoint y: 84, endPoint x: 98, endPoint y: 85, distance: 66.5
click at [99, 84] on div "[EMAIL_ADDRESS][DOMAIN_NAME]" at bounding box center [136, 83] width 114 height 12
copy link "[EMAIL_ADDRESS][DOMAIN_NAME]"
click at [64, 13] on icon "button" at bounding box center [62, 14] width 9 height 9
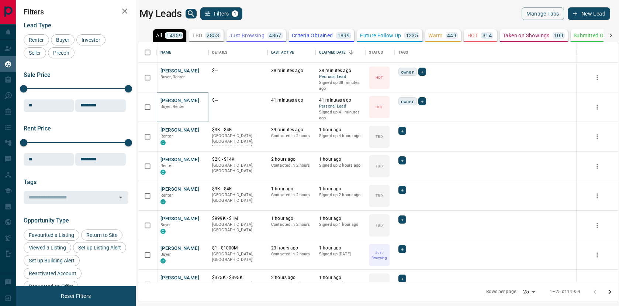
click at [179, 100] on button "[PERSON_NAME]" at bounding box center [180, 100] width 39 height 7
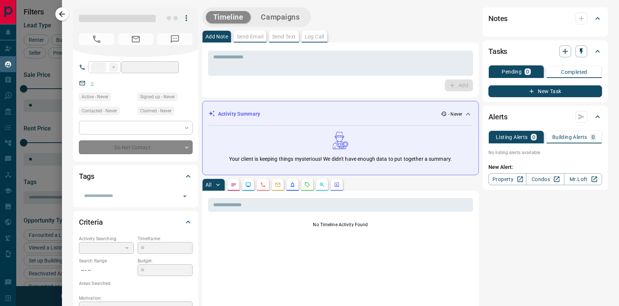
type input "**"
type input "**********"
type input "*"
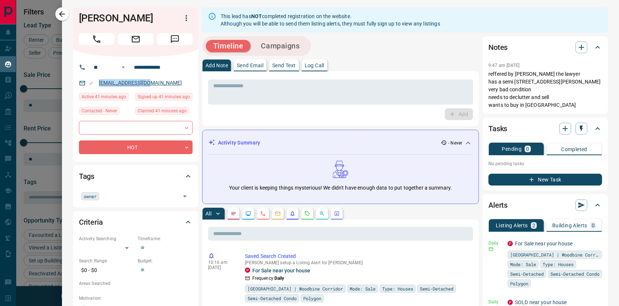
copy link "[EMAIL_ADDRESS][DOMAIN_NAME]"
click at [0, 0] on body "Lead Transfers Claim Leads My Leads Tasks Opportunities Deals Campaigns Automat…" at bounding box center [309, 148] width 619 height 296
